Goal: Task Accomplishment & Management: Manage account settings

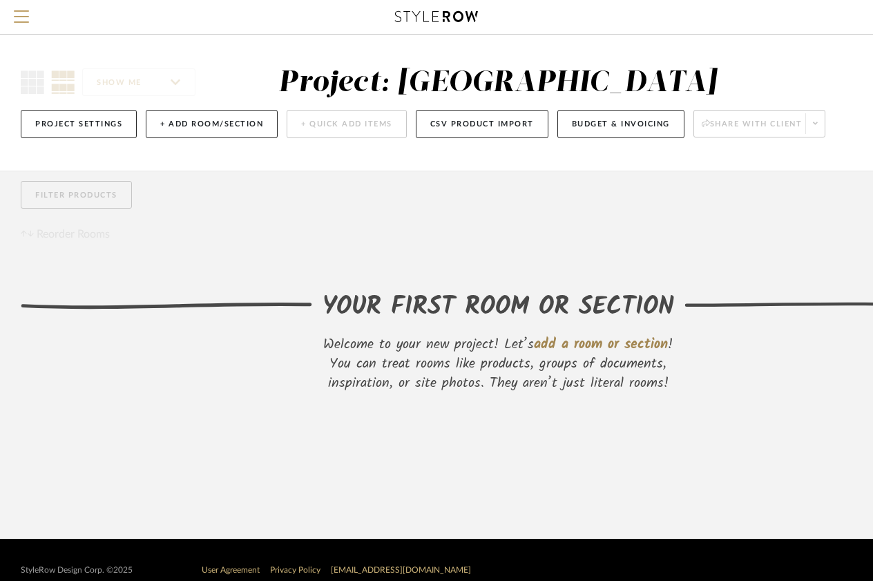
click at [151, 62] on div "SHOW ME Project: Stam Primary Bath Project Settings + Add Room/Section + Quick …" at bounding box center [497, 103] width 995 height 136
click at [26, 12] on span "Menu" at bounding box center [21, 10] width 15 height 1
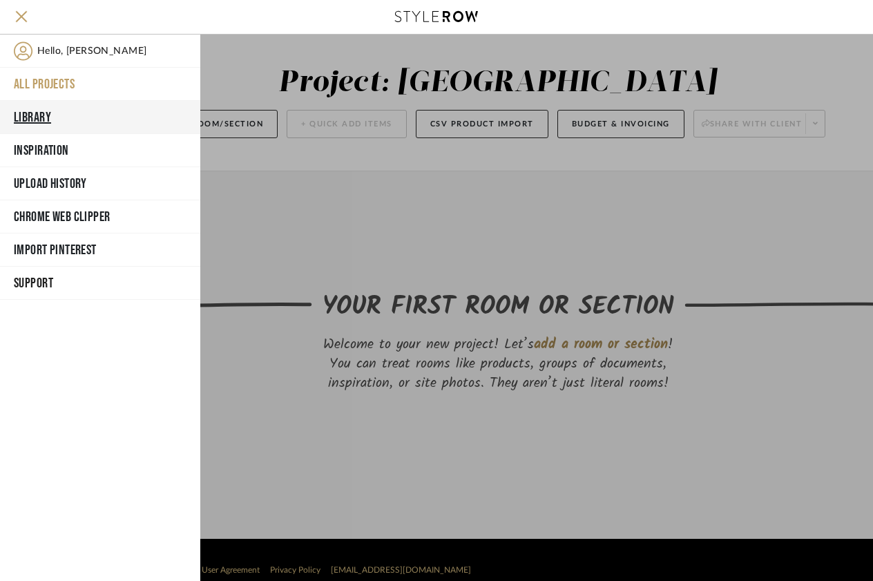
click at [28, 113] on button "Library" at bounding box center [100, 117] width 200 height 33
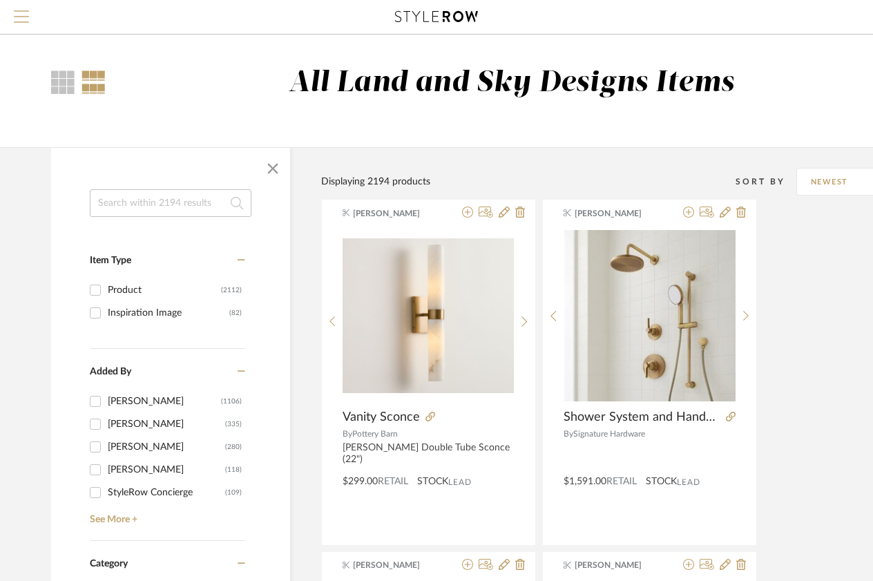
click at [14, 13] on span "Menu" at bounding box center [21, 20] width 15 height 21
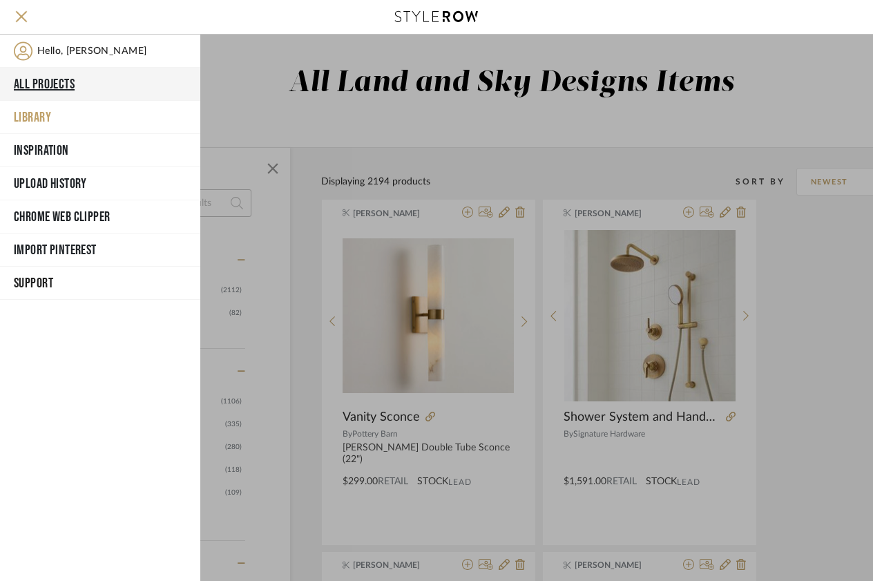
click at [45, 88] on button "All Projects" at bounding box center [100, 84] width 200 height 33
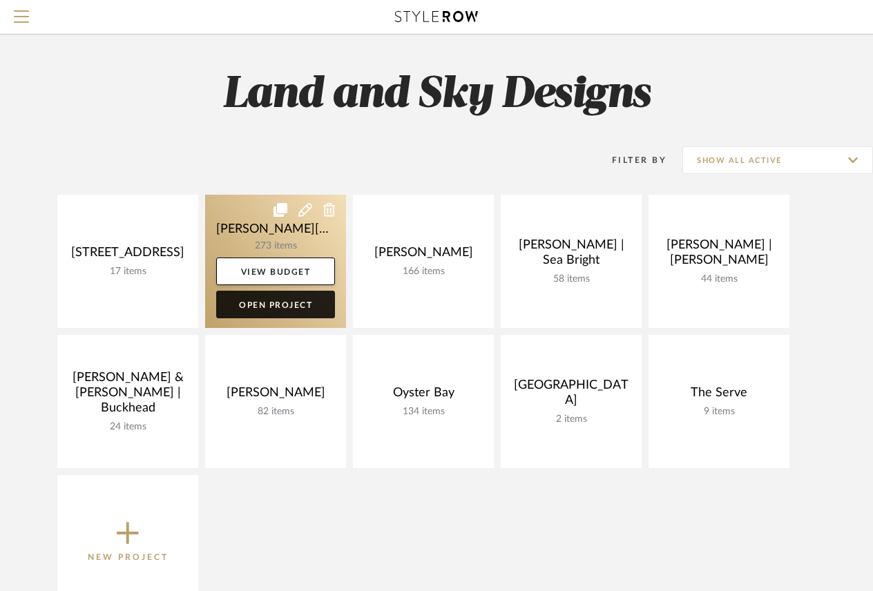
click at [299, 309] on link "Open Project" at bounding box center [275, 305] width 119 height 28
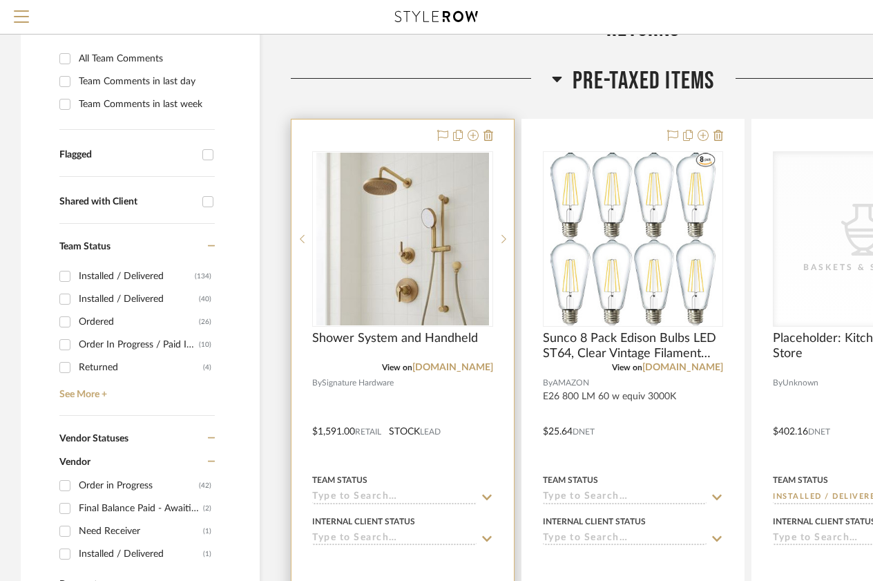
scroll to position [344, 0]
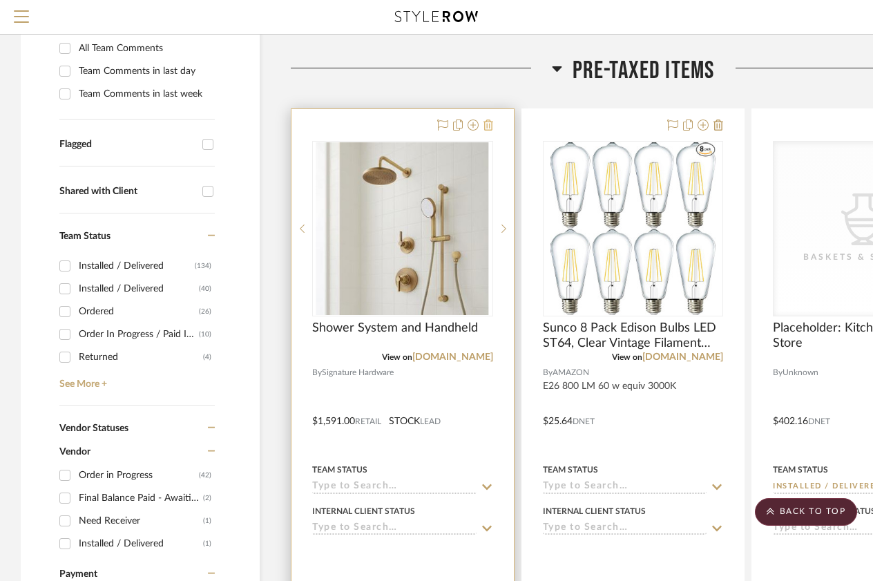
click at [488, 120] on icon at bounding box center [489, 125] width 10 height 11
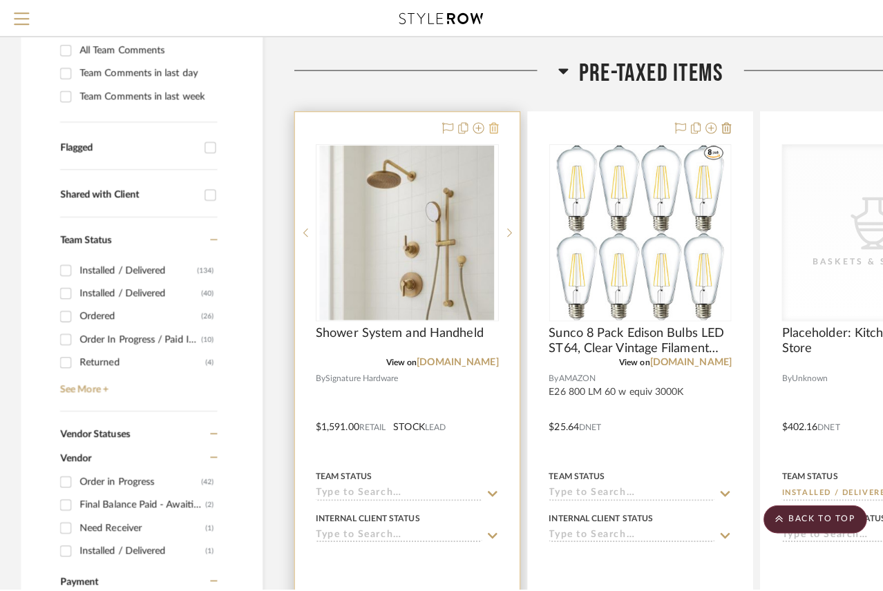
scroll to position [0, 0]
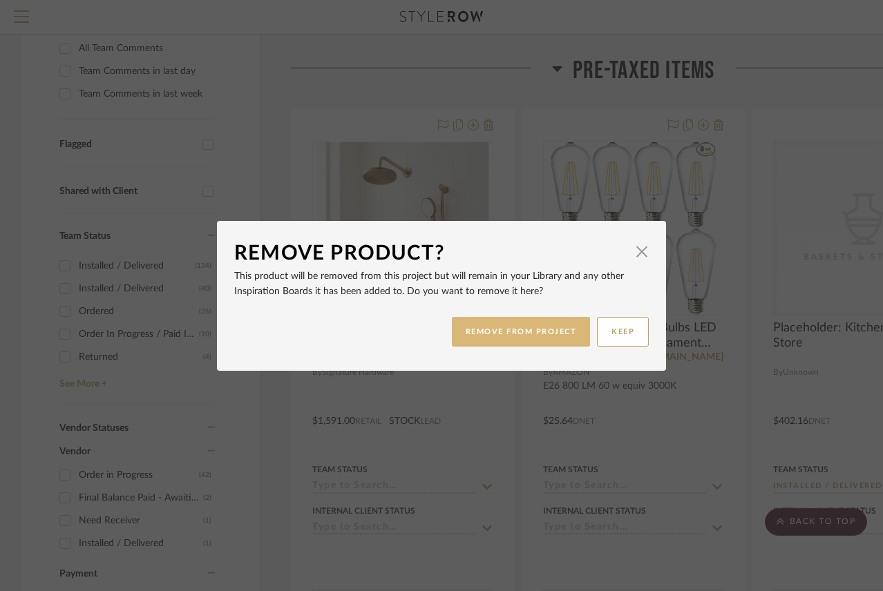
click at [517, 344] on button "REMOVE FROM PROJECT" at bounding box center [521, 332] width 139 height 30
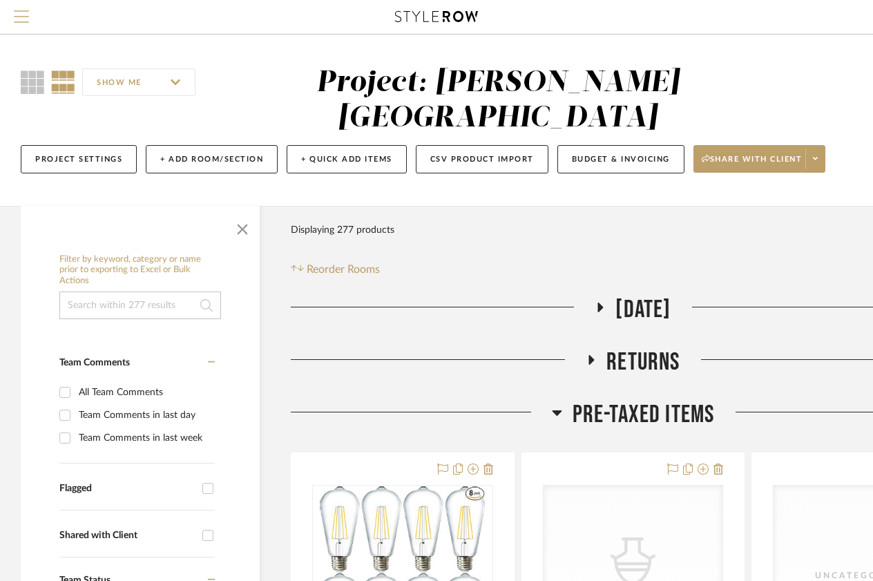
click at [39, 17] on button "Menu" at bounding box center [21, 17] width 43 height 34
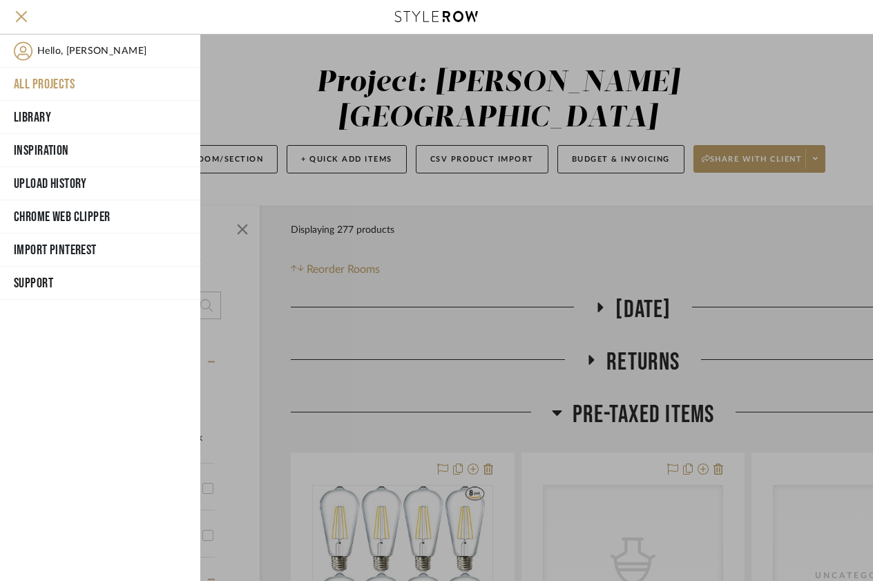
click at [63, 94] on button "All Projects" at bounding box center [100, 84] width 200 height 33
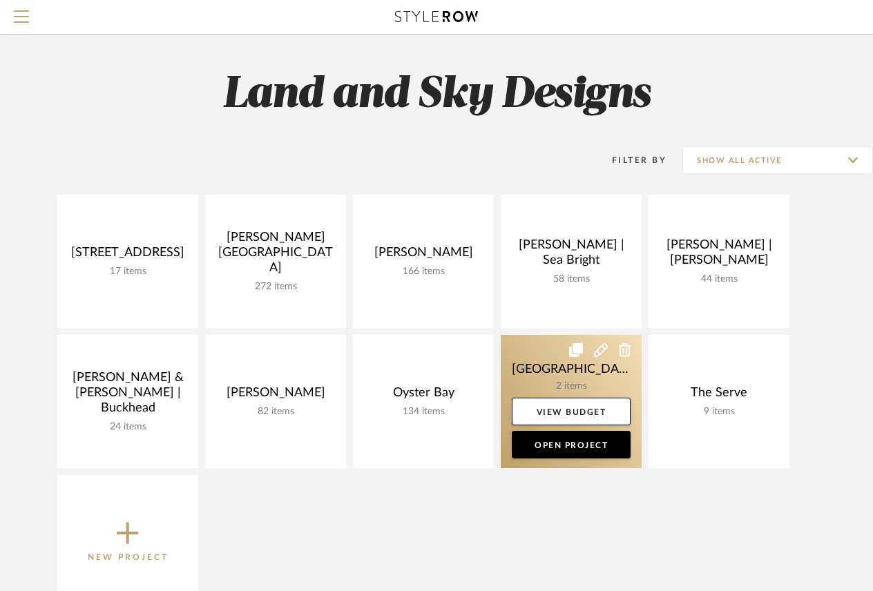
click at [596, 376] on link at bounding box center [571, 401] width 141 height 133
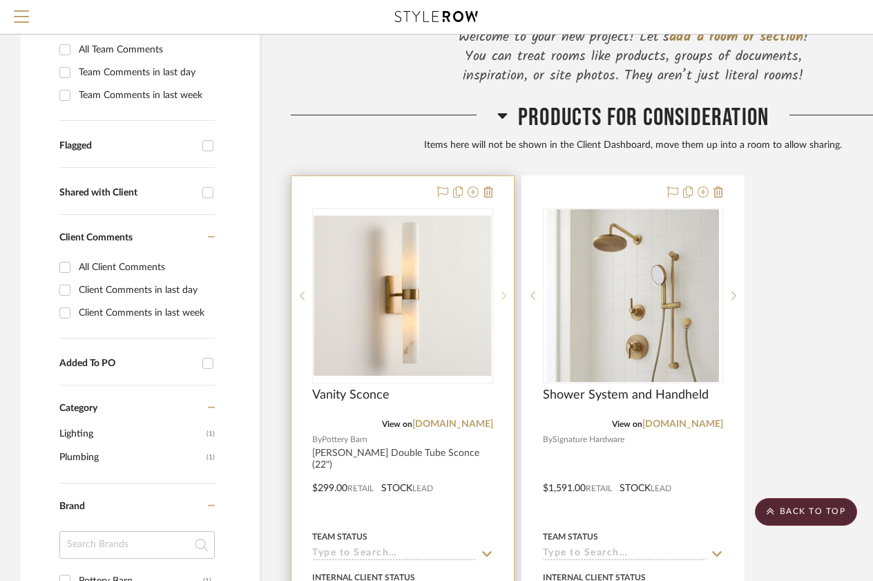
scroll to position [233, 0]
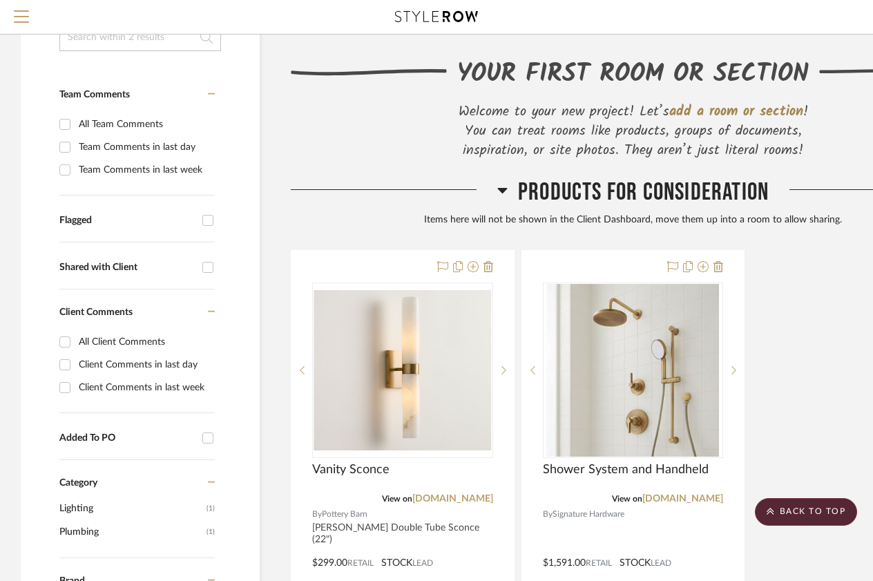
click at [522, 199] on span "Products For Consideration" at bounding box center [643, 193] width 251 height 30
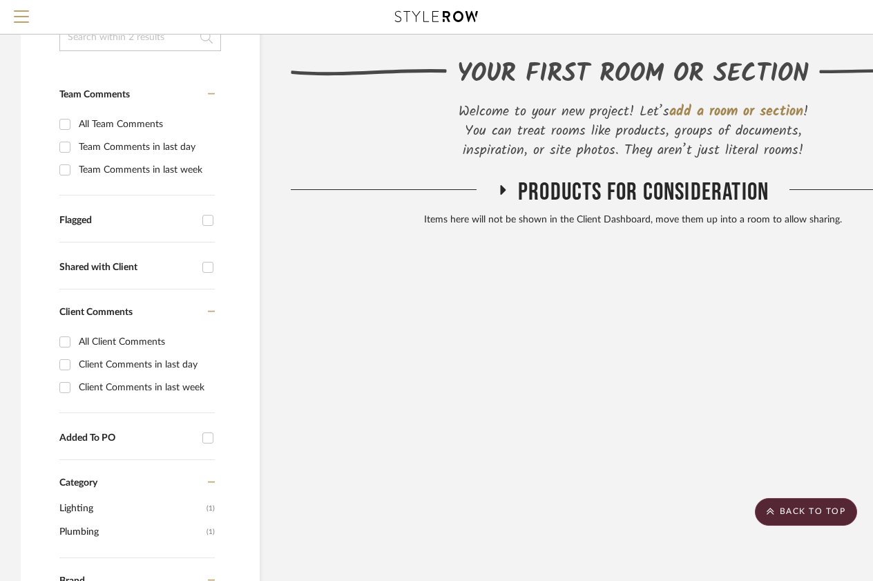
click at [522, 199] on span "Products For Consideration" at bounding box center [643, 193] width 251 height 30
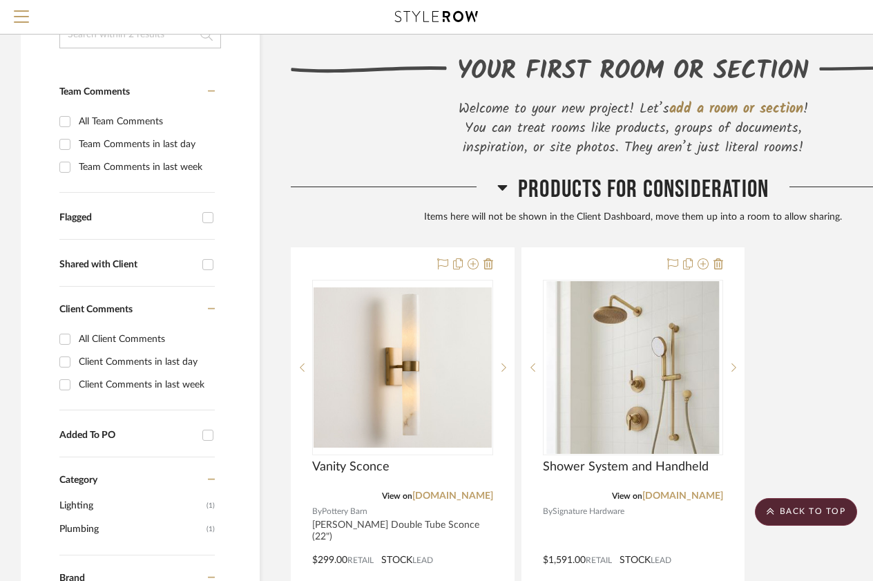
scroll to position [236, 0]
click at [699, 109] on span "add a room or section" at bounding box center [736, 109] width 134 height 22
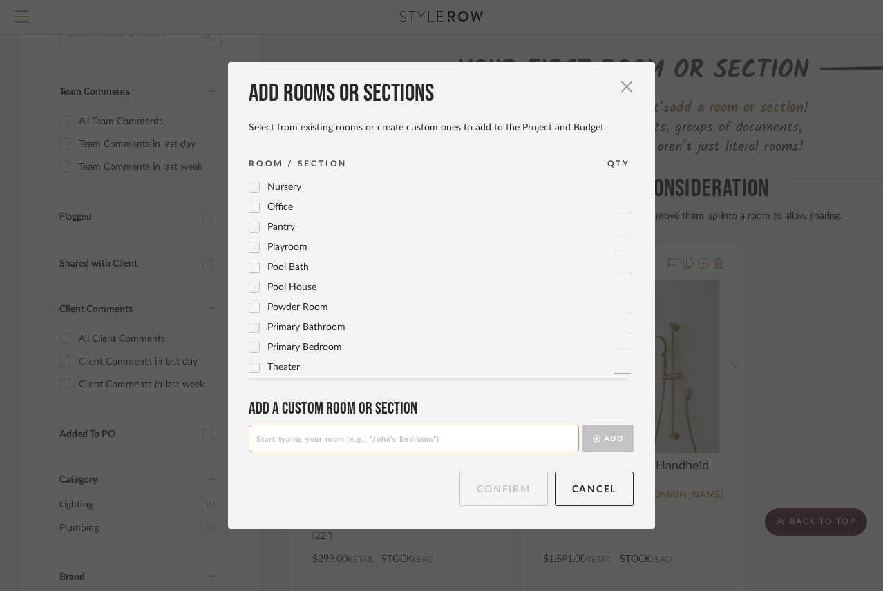
scroll to position [461, 0]
click at [254, 330] on icon at bounding box center [254, 327] width 10 height 10
click at [504, 494] on button "Confirm" at bounding box center [503, 489] width 88 height 35
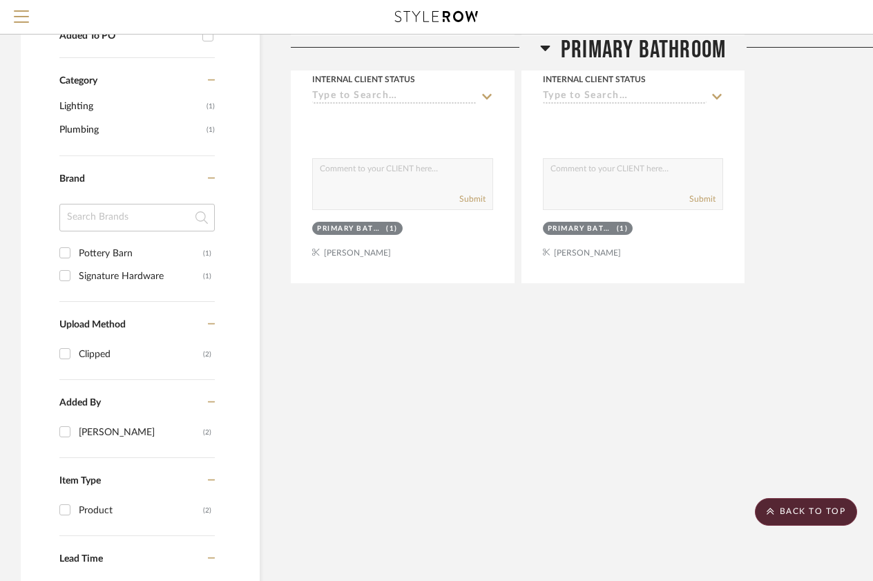
scroll to position [365, 0]
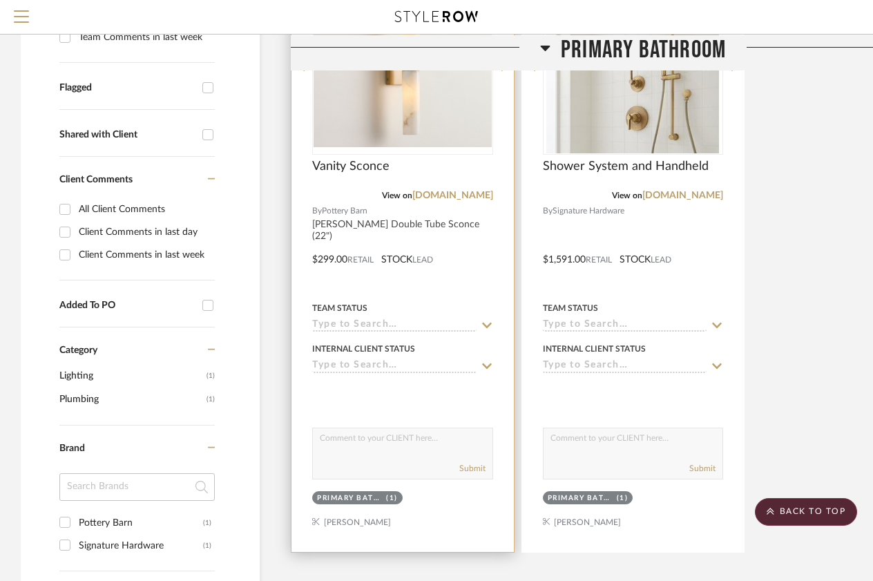
click at [466, 174] on div "Vanity Sconce" at bounding box center [402, 174] width 181 height 30
click at [447, 177] on div "Vanity Sconce" at bounding box center [402, 174] width 181 height 30
click at [473, 218] on div at bounding box center [403, 249] width 222 height 604
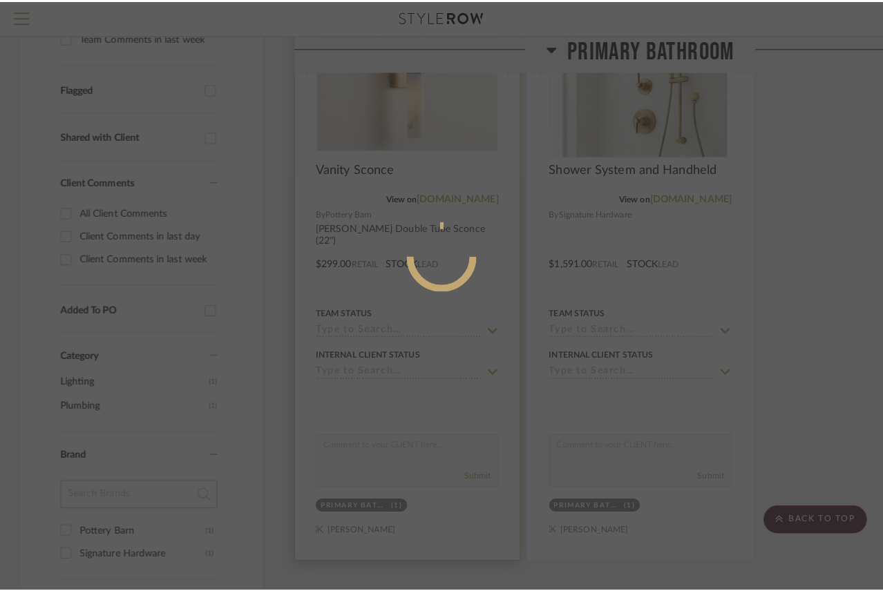
scroll to position [0, 0]
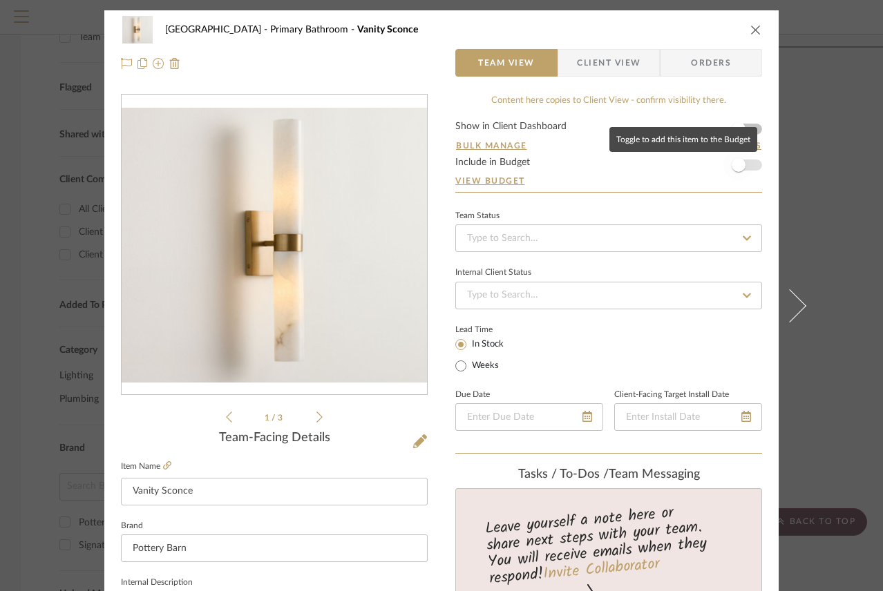
click at [736, 164] on span "button" at bounding box center [739, 165] width 14 height 14
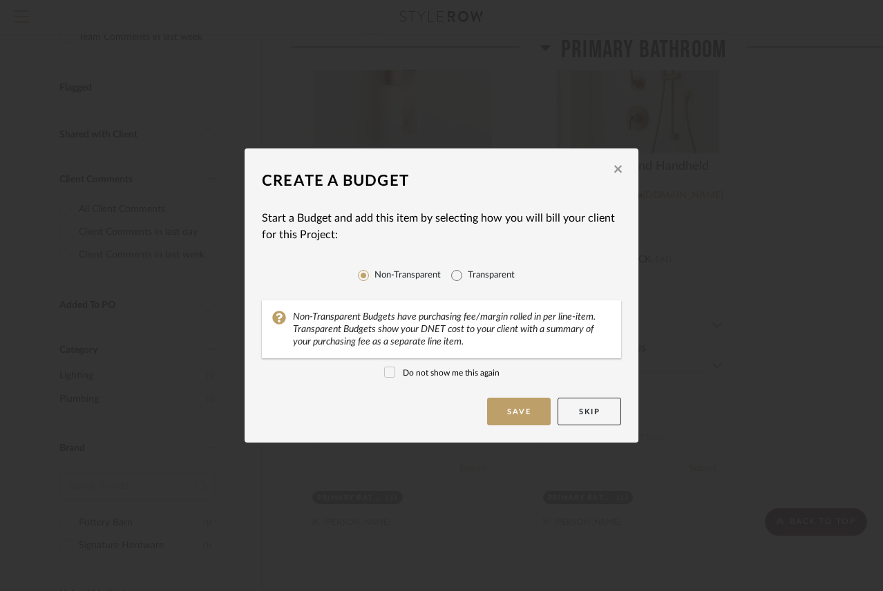
click at [800, 133] on div "Create a Budget Start a Budget and add this item by selecting how you will bill…" at bounding box center [441, 295] width 883 height 591
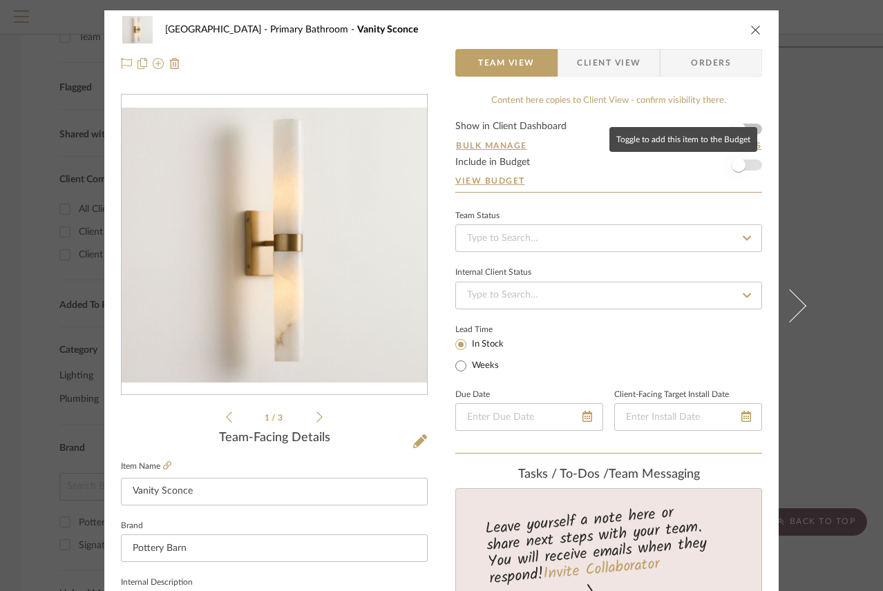
click at [734, 166] on span "button" at bounding box center [739, 165] width 14 height 14
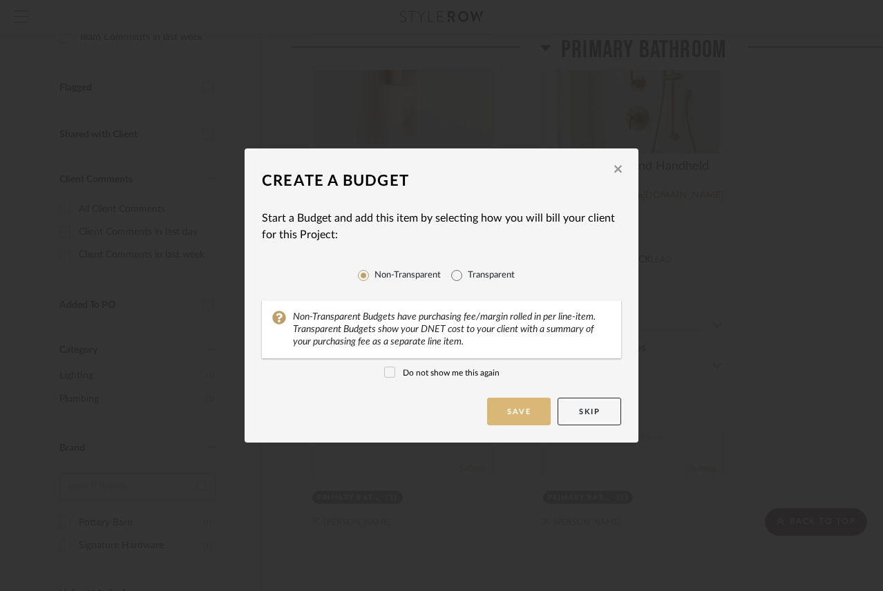
click at [515, 410] on button "Save" at bounding box center [519, 412] width 64 height 28
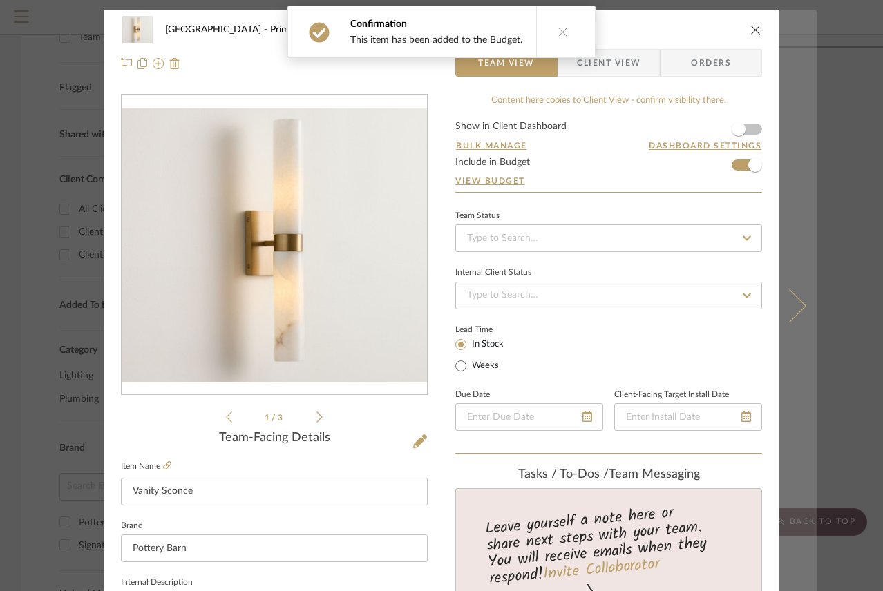
click at [803, 155] on button at bounding box center [798, 305] width 39 height 591
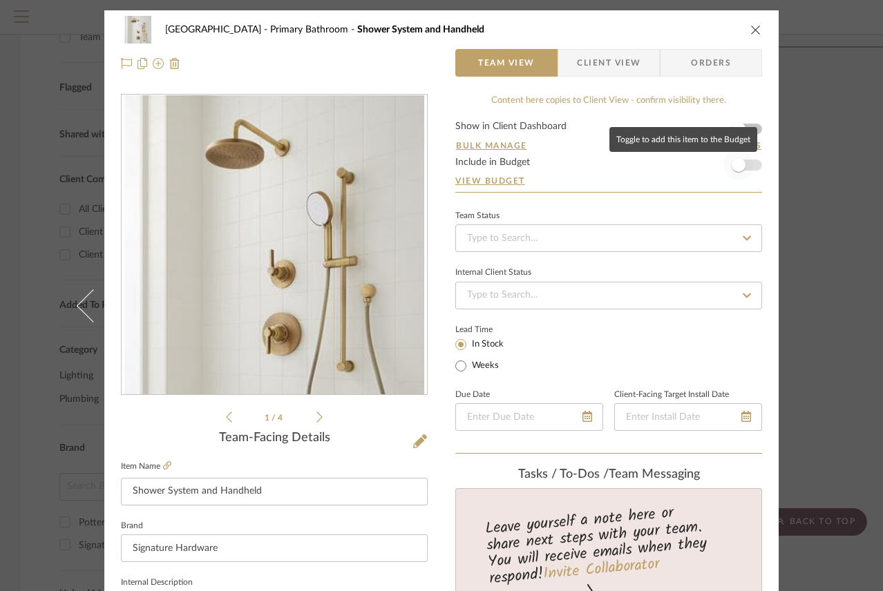
click at [734, 167] on span "button" at bounding box center [739, 165] width 14 height 14
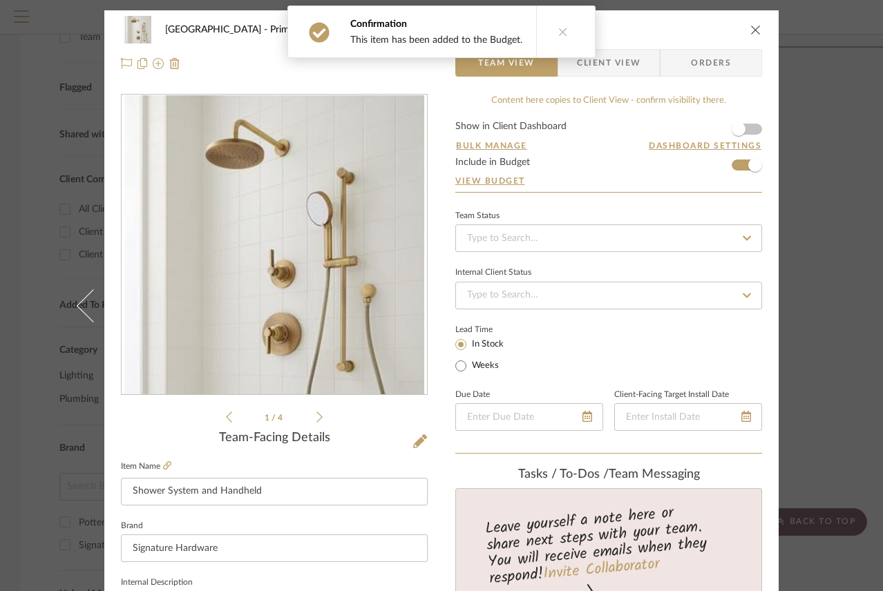
click at [752, 29] on icon "close" at bounding box center [755, 29] width 11 height 11
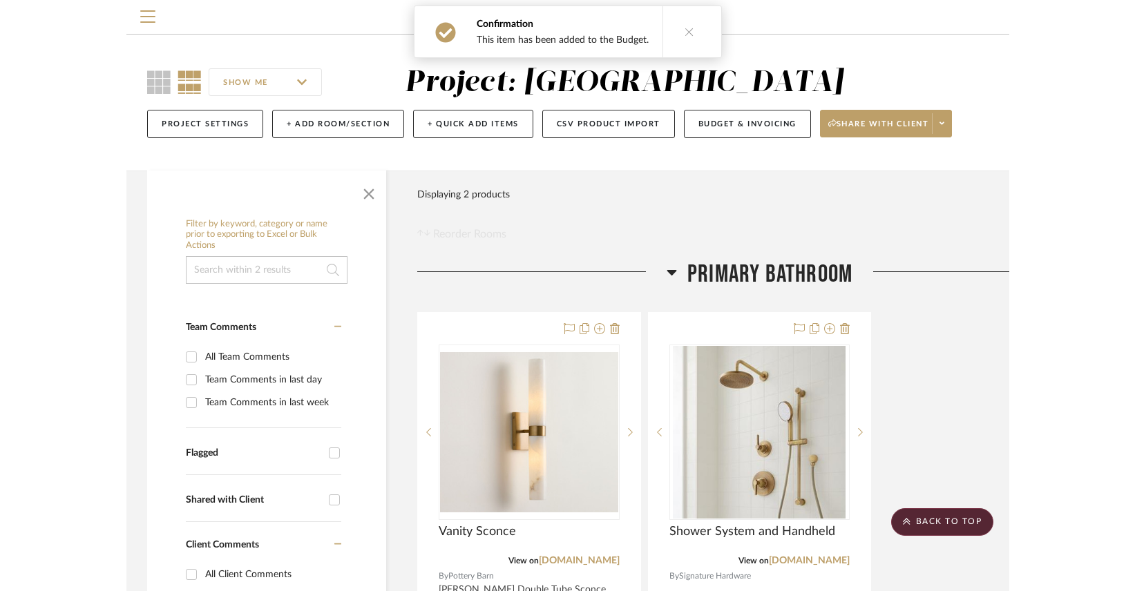
scroll to position [365, 0]
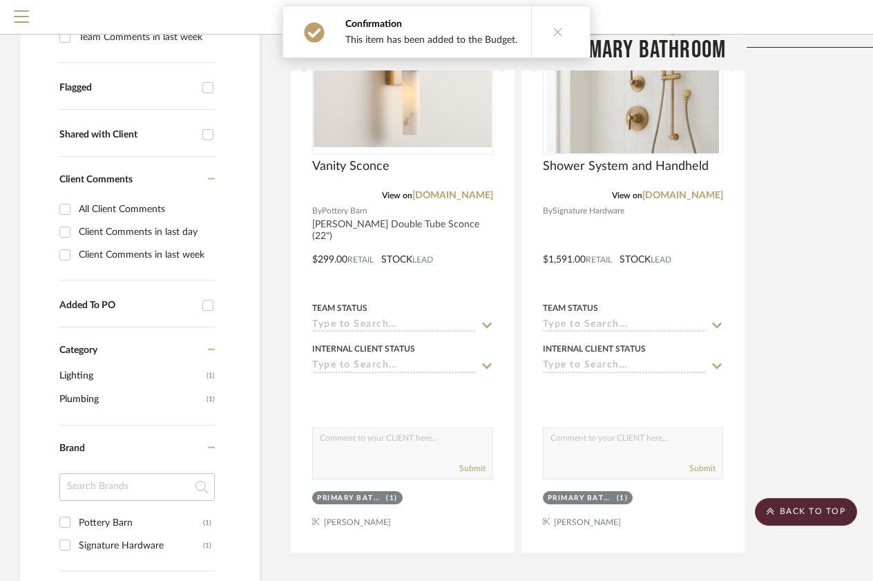
click at [788, 208] on div "Vanity Sconce View on [DOMAIN_NAME] By Pottery Barn [PERSON_NAME] Double Tube S…" at bounding box center [633, 250] width 685 height 606
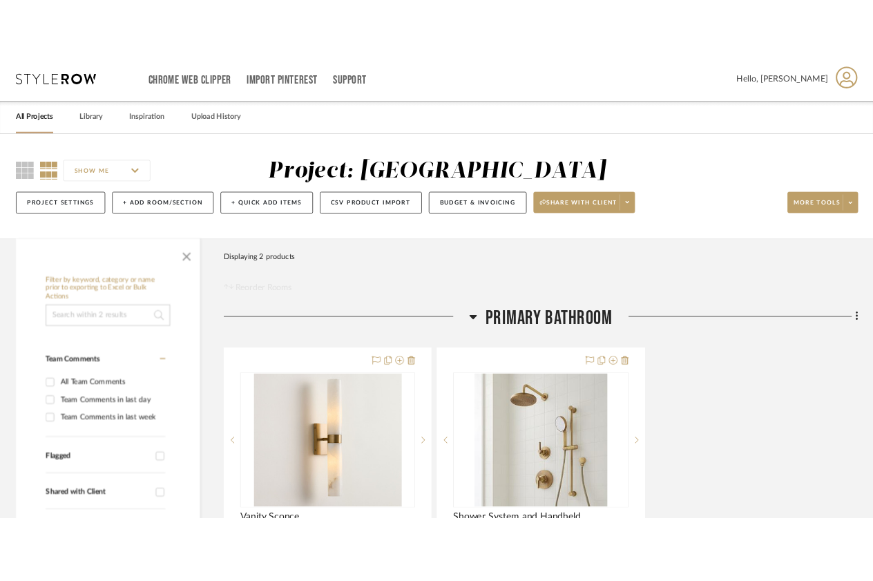
scroll to position [0, 0]
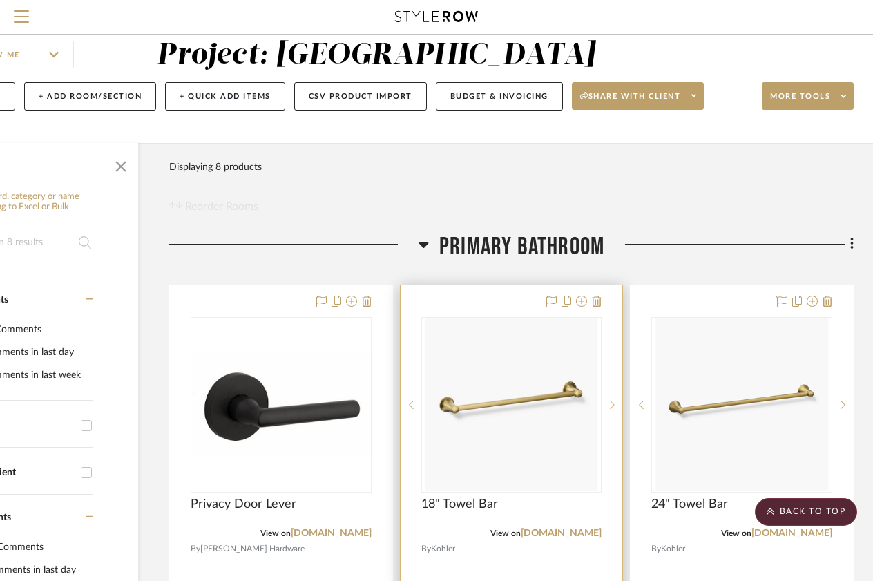
scroll to position [0, 122]
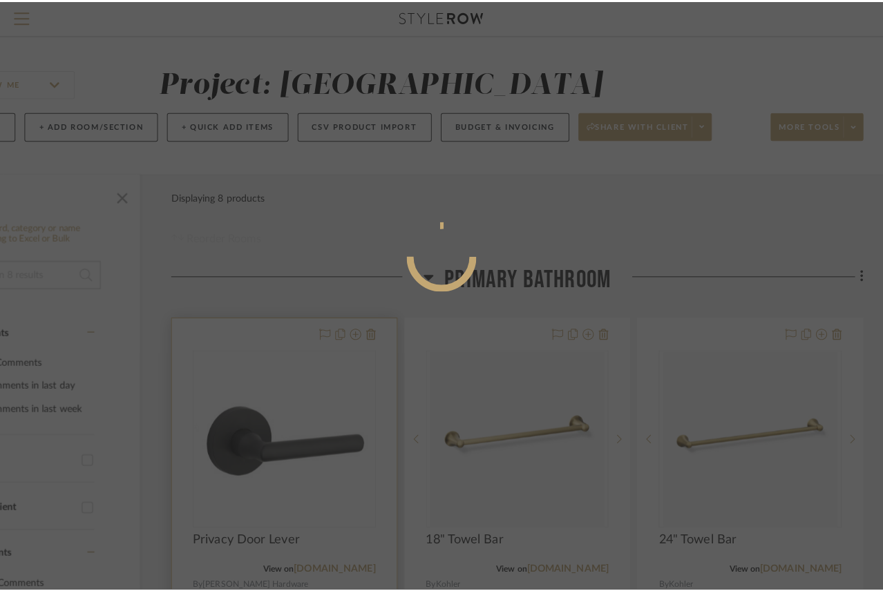
scroll to position [0, 0]
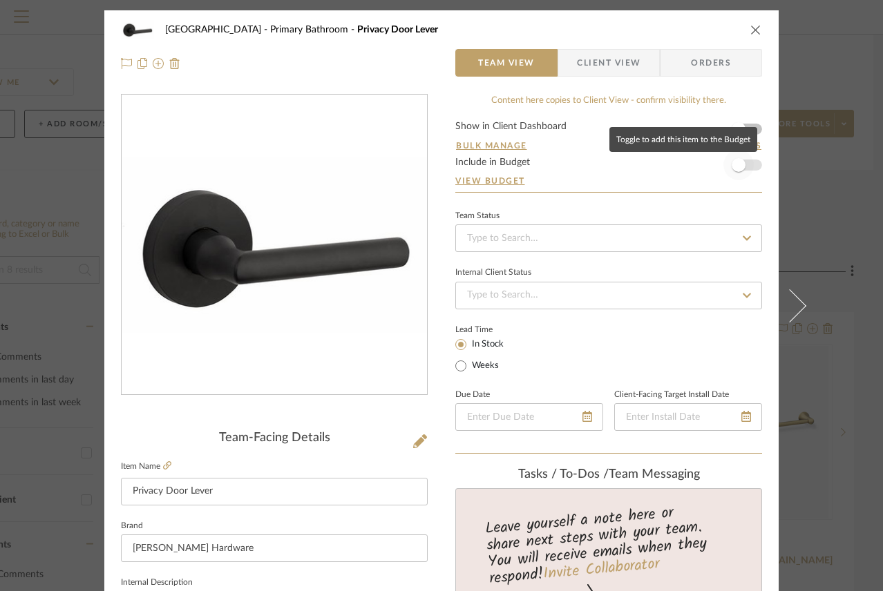
click at [734, 168] on span "button" at bounding box center [739, 165] width 14 height 14
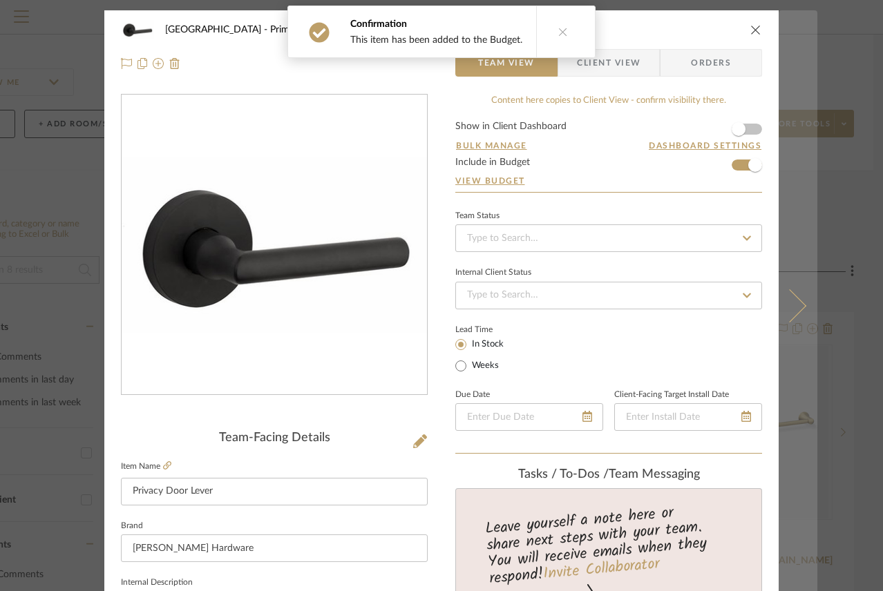
click at [804, 167] on button at bounding box center [798, 305] width 39 height 591
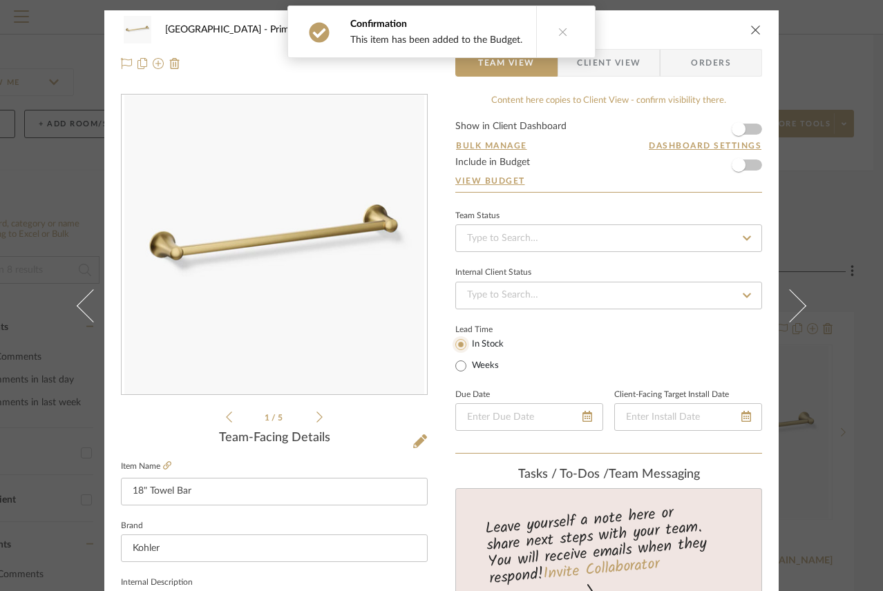
click at [455, 339] on input "In Stock" at bounding box center [460, 344] width 17 height 17
click at [735, 170] on span "button" at bounding box center [739, 165] width 14 height 14
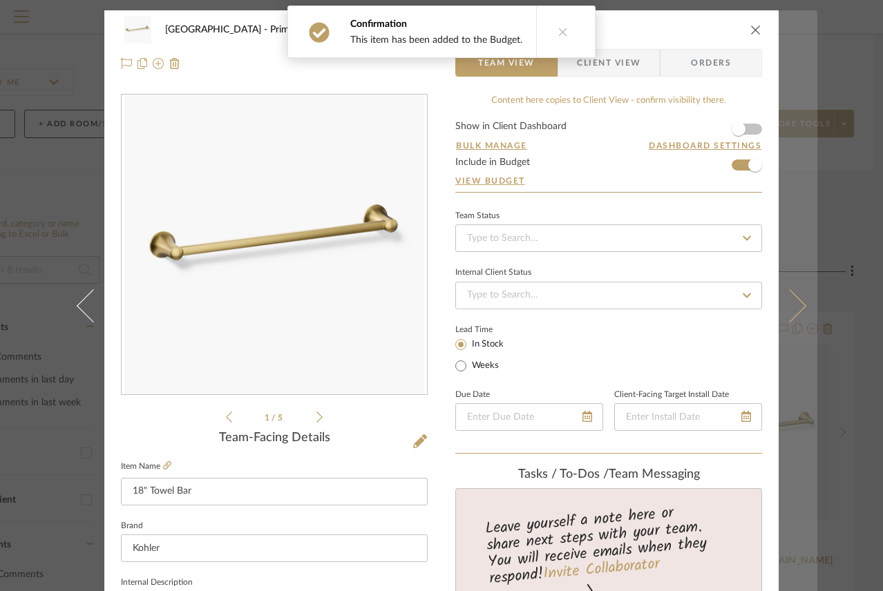
click at [805, 200] on button at bounding box center [798, 305] width 39 height 591
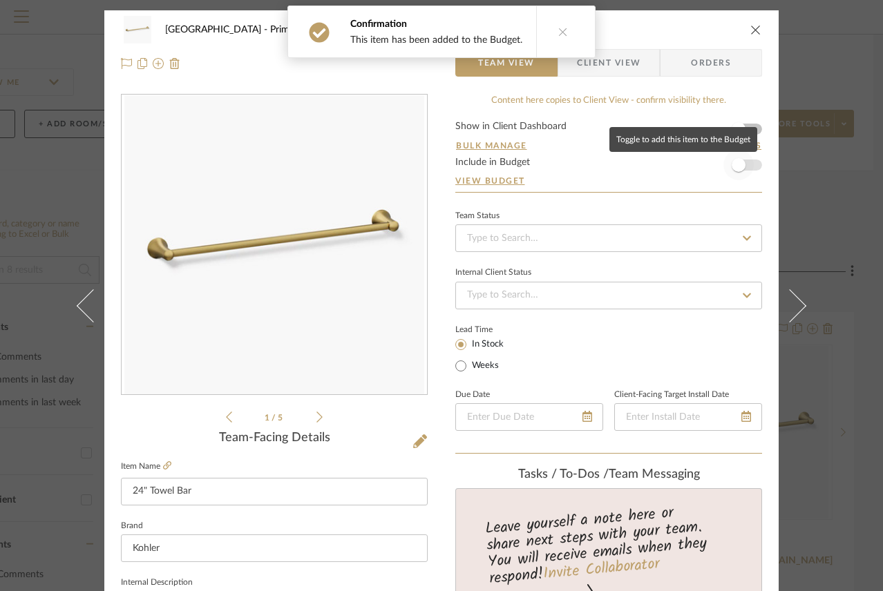
click at [739, 166] on span "button" at bounding box center [739, 165] width 14 height 14
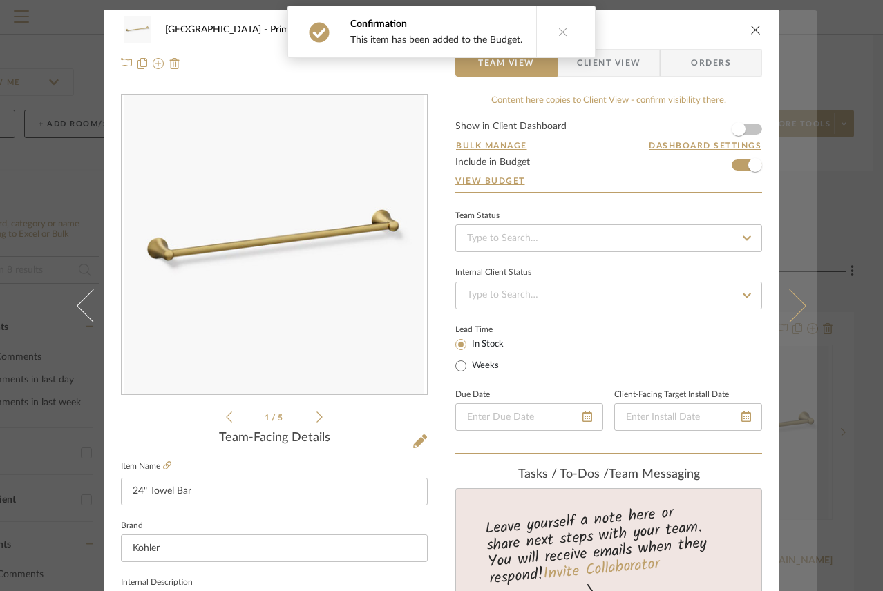
click at [794, 319] on button at bounding box center [798, 305] width 39 height 591
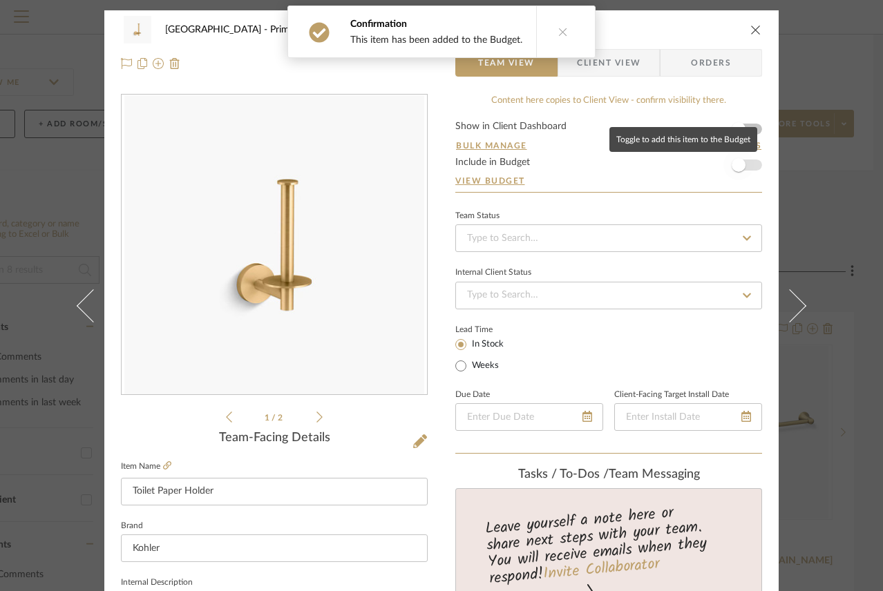
click at [733, 169] on span "button" at bounding box center [739, 165] width 14 height 14
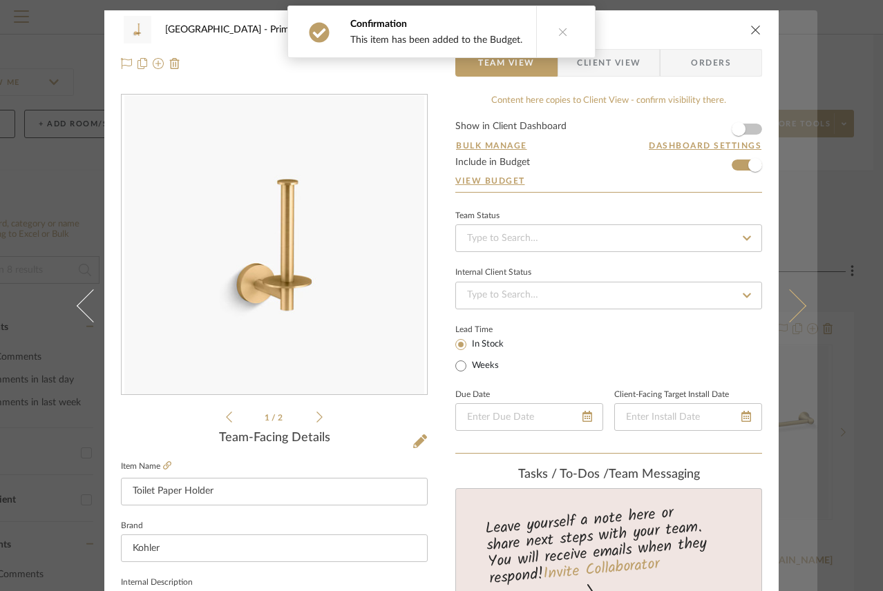
click at [785, 304] on icon at bounding box center [789, 305] width 33 height 33
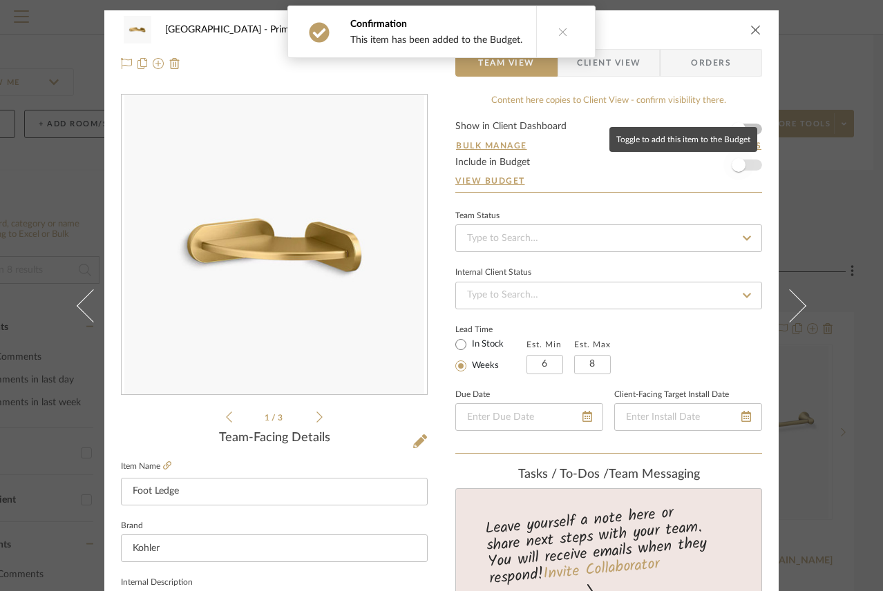
click at [734, 162] on span "button" at bounding box center [739, 165] width 14 height 14
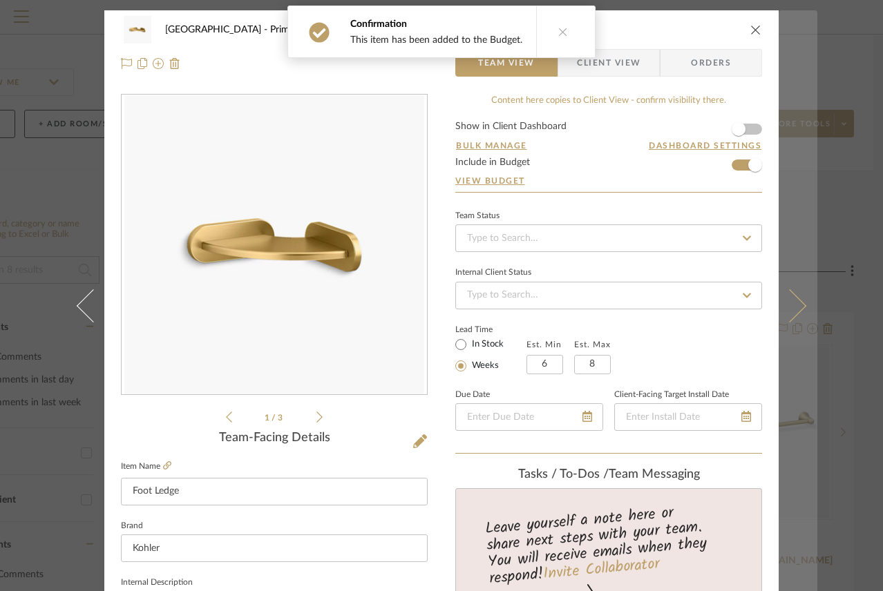
click at [786, 301] on icon at bounding box center [789, 305] width 33 height 33
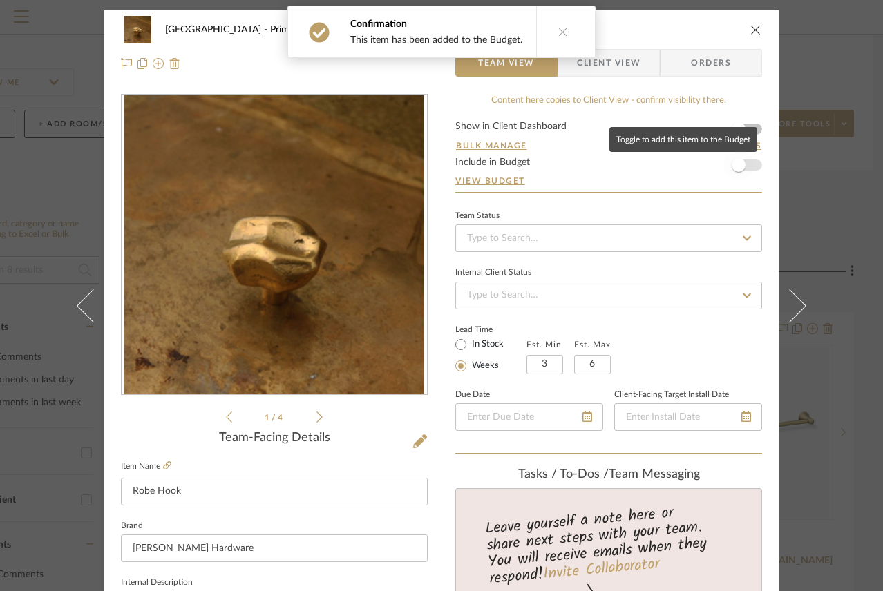
click at [736, 166] on span "button" at bounding box center [739, 165] width 14 height 14
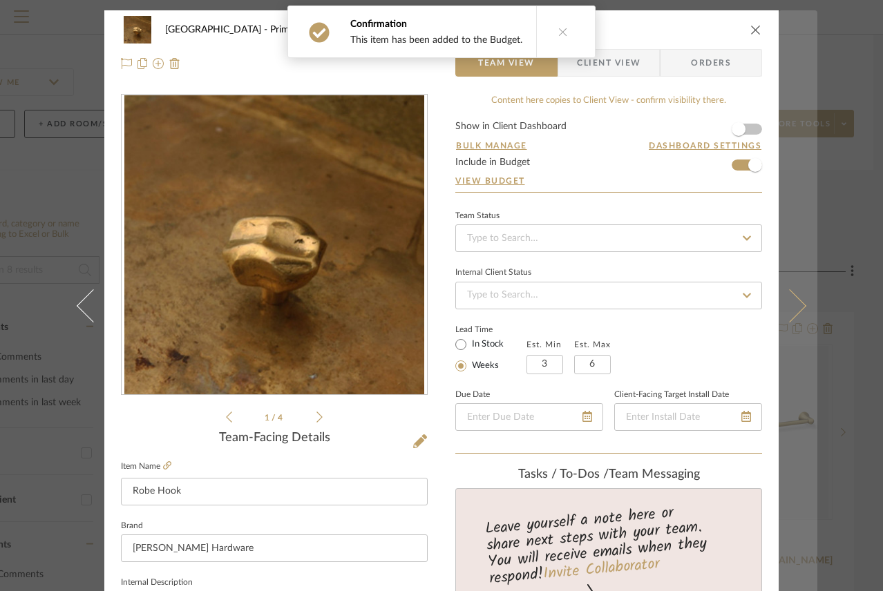
click at [796, 309] on icon at bounding box center [789, 305] width 33 height 33
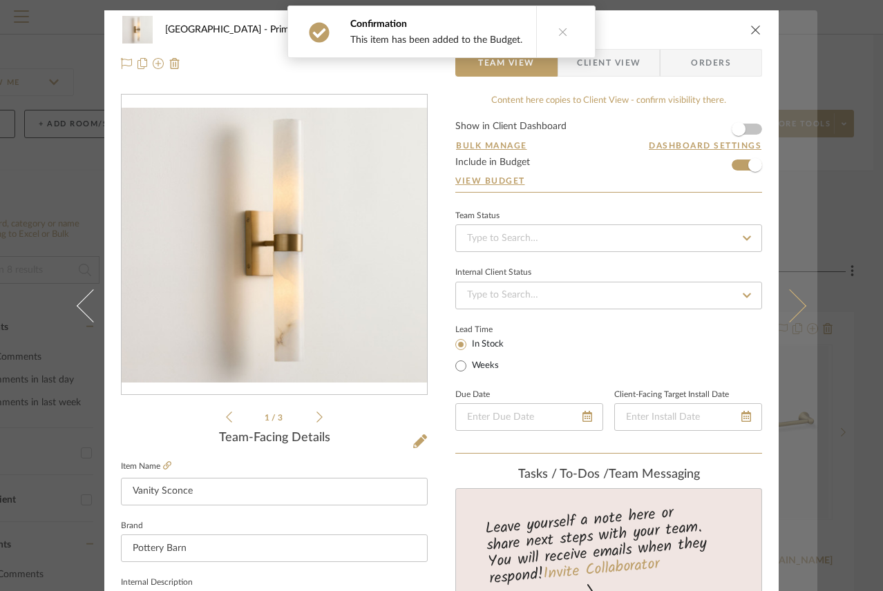
click at [789, 282] on button at bounding box center [798, 305] width 39 height 591
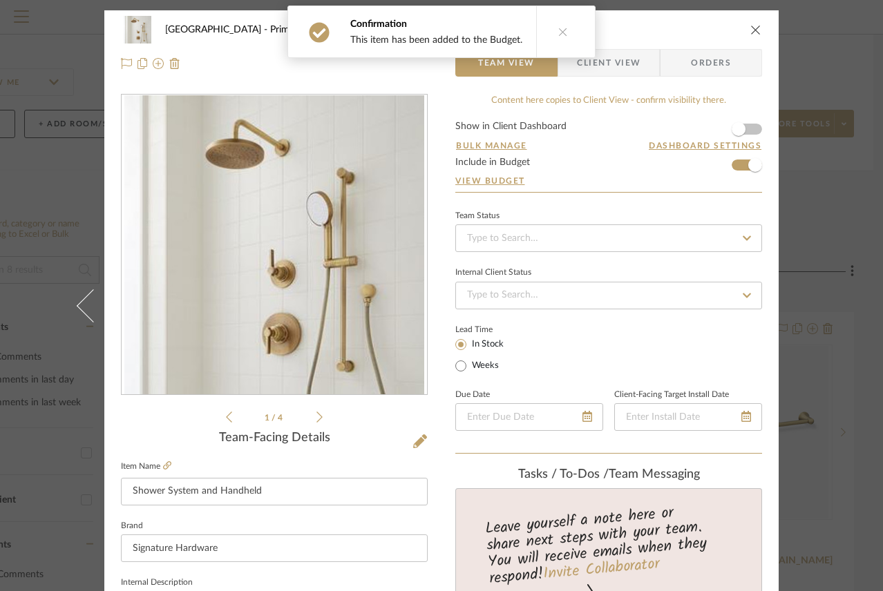
click at [814, 212] on div "Stam Primary Bath Primary Bathroom Shower System and Handheld Team View Client …" at bounding box center [441, 295] width 883 height 591
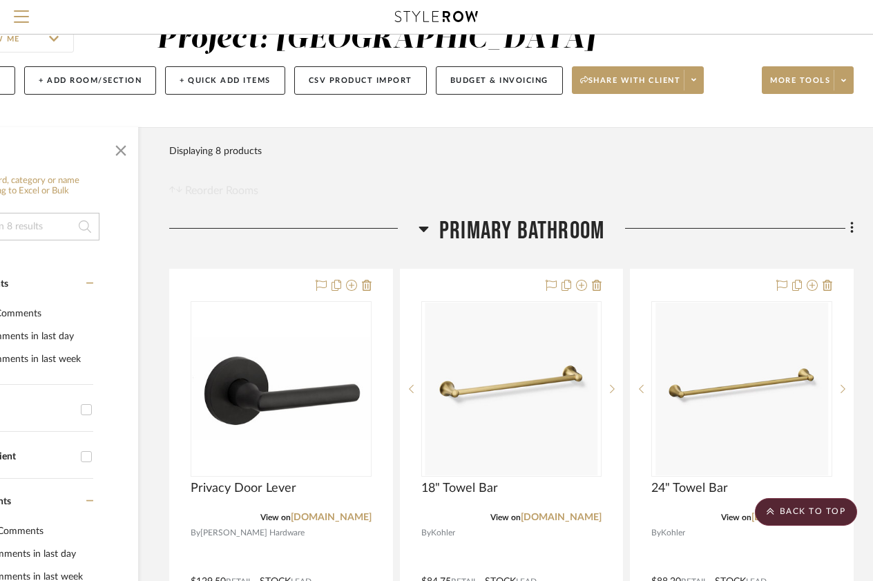
scroll to position [0, 122]
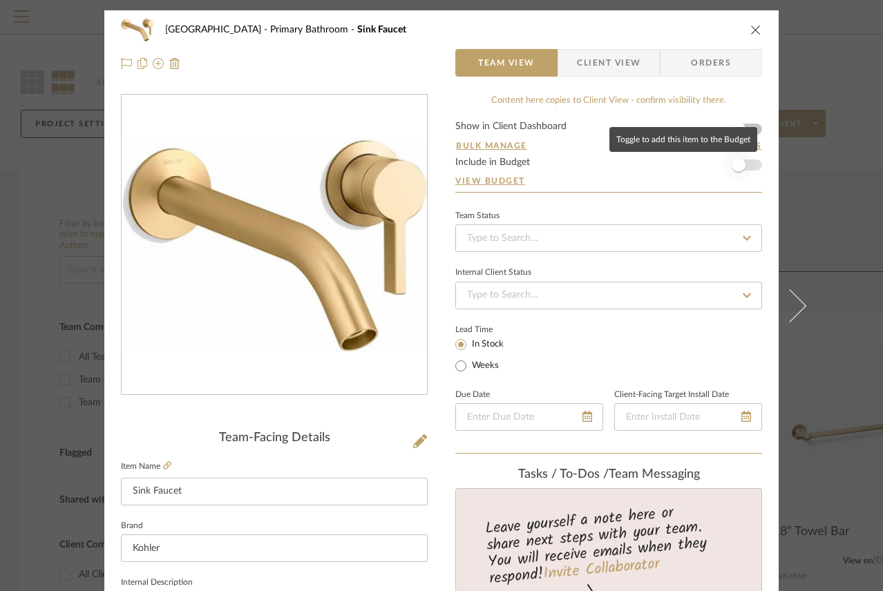
click at [734, 169] on span "button" at bounding box center [739, 165] width 14 height 14
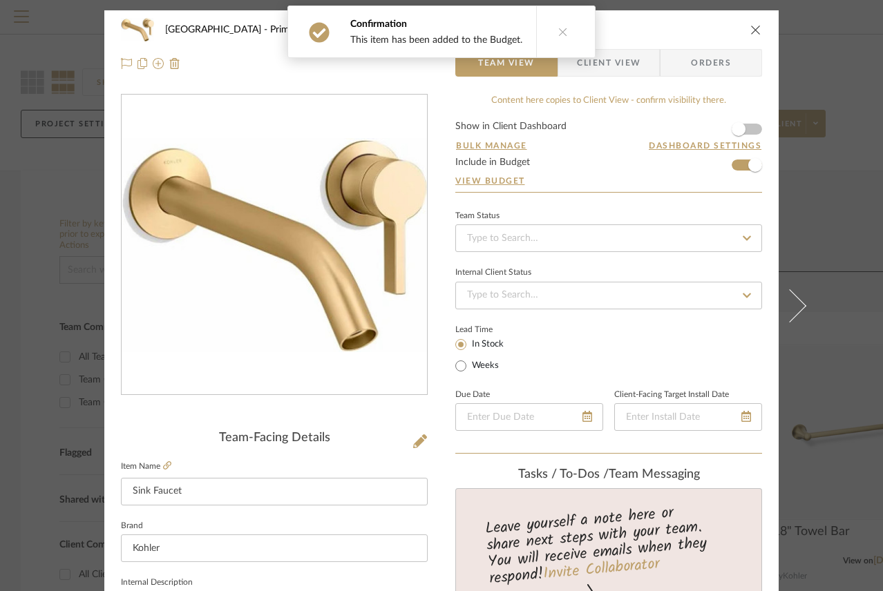
click at [830, 222] on div "Stam Primary Bath Primary Bathroom Sink Faucet Team View Client View Orders Tea…" at bounding box center [441, 295] width 883 height 591
